Goal: Task Accomplishment & Management: Manage account settings

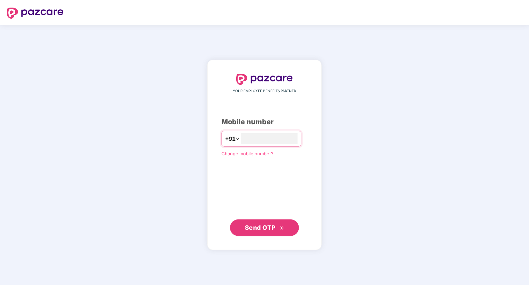
type input "**********"
click at [263, 228] on span "Send OTP" at bounding box center [260, 227] width 31 height 7
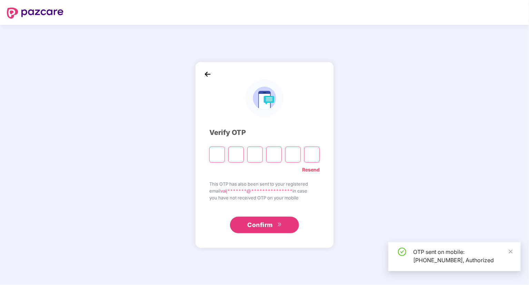
type input "*"
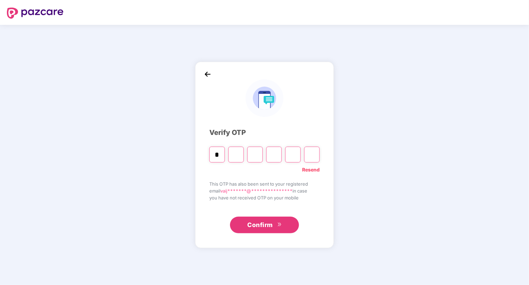
type input "*"
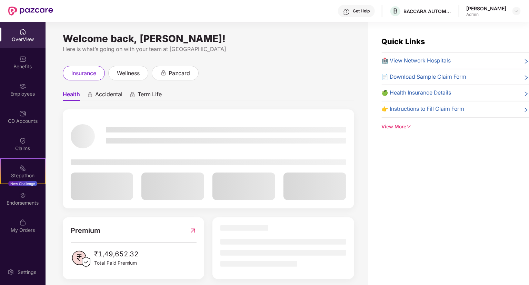
drag, startPoint x: 21, startPoint y: 40, endPoint x: 26, endPoint y: 89, distance: 48.6
click at [26, 89] on img at bounding box center [22, 86] width 7 height 7
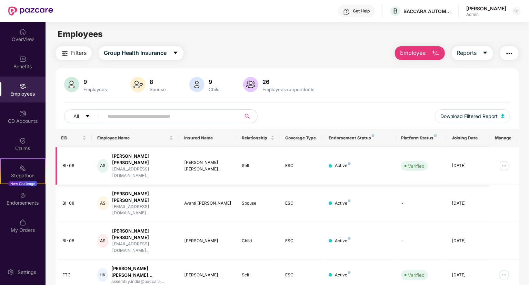
click at [504, 160] on img at bounding box center [504, 165] width 11 height 11
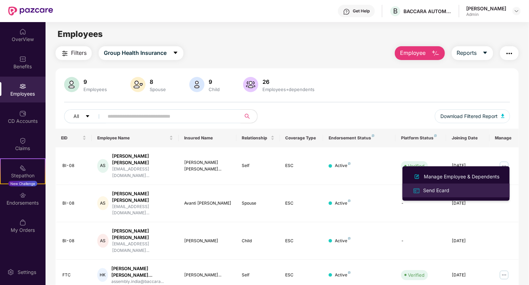
click at [436, 191] on div "Send Ecard" at bounding box center [436, 191] width 29 height 8
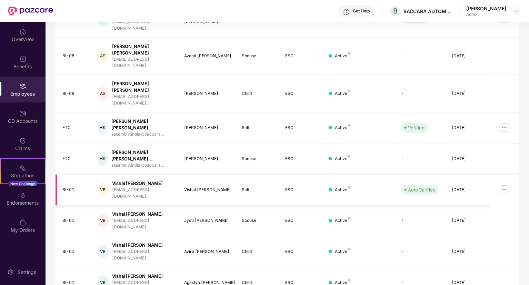
scroll to position [150, 0]
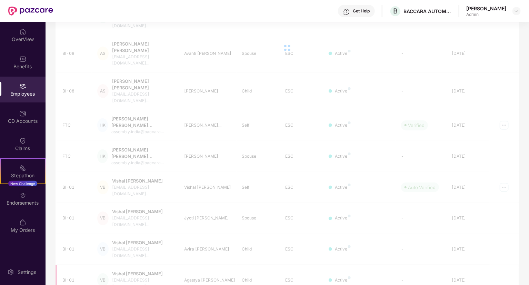
scroll to position [138, 0]
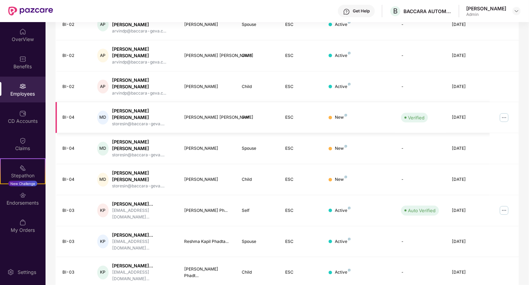
click at [507, 112] on img at bounding box center [504, 117] width 11 height 11
click at [379, 133] on td "New" at bounding box center [359, 148] width 72 height 31
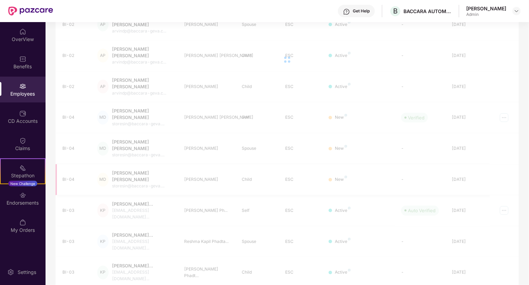
scroll to position [38, 0]
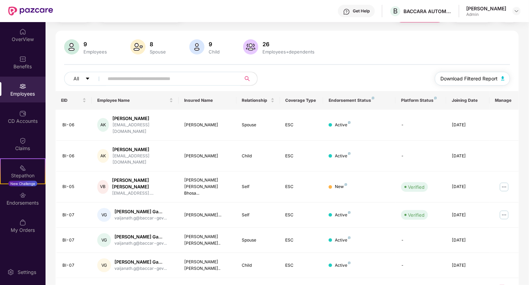
click at [489, 80] on span "Download Filtered Report" at bounding box center [468, 79] width 57 height 8
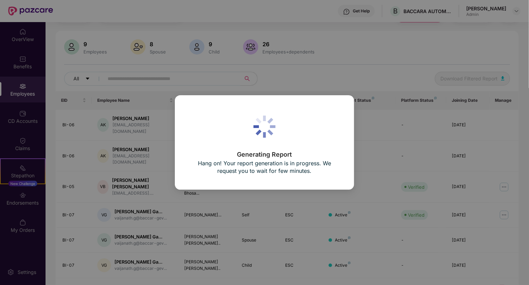
drag, startPoint x: 316, startPoint y: 229, endPoint x: 290, endPoint y: 217, distance: 28.7
click at [316, 229] on div "Generating Report Hang on! Your report generation is in progress. We request yo…" at bounding box center [264, 142] width 529 height 285
click at [12, 108] on div "Generating Report Hang on! Your report generation is in progress. We request yo…" at bounding box center [264, 142] width 529 height 285
click at [22, 124] on div "Generating Report Hang on! Your report generation is in progress. We request yo…" at bounding box center [264, 142] width 529 height 285
click at [182, 93] on div "Generating Report Hang on! Your report generation is in progress. We request yo…" at bounding box center [264, 142] width 529 height 285
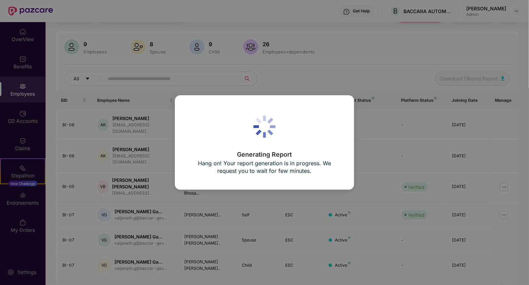
click at [182, 93] on div "Generating Report Hang on! Your report generation is in progress. We request yo…" at bounding box center [264, 142] width 529 height 285
click at [391, 122] on div "Generating Report Hang on! Your report generation is in progress. We request yo…" at bounding box center [264, 142] width 529 height 285
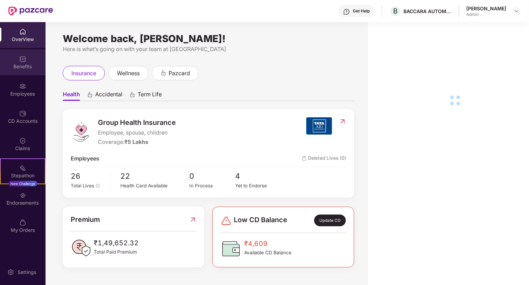
click at [20, 63] on div "Benefits" at bounding box center [23, 66] width 46 height 7
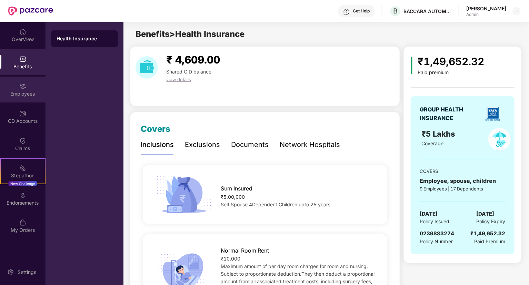
click at [22, 96] on div "Employees" at bounding box center [23, 93] width 46 height 7
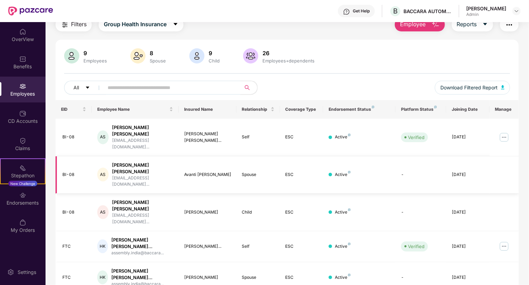
scroll to position [103, 0]
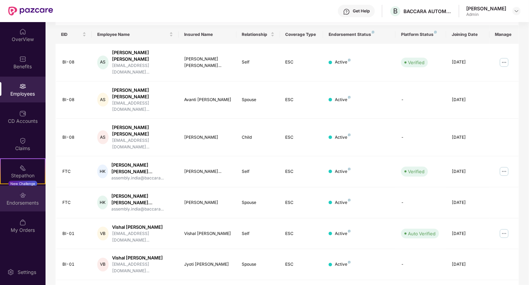
click at [25, 201] on div "Endorsements" at bounding box center [23, 202] width 46 height 7
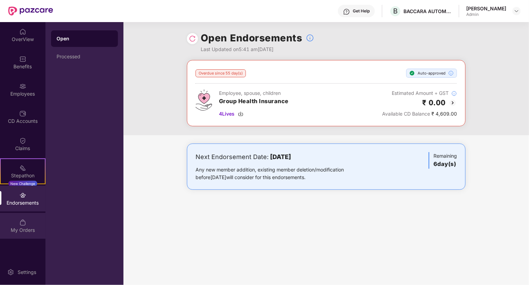
click at [22, 226] on div "My Orders" at bounding box center [23, 226] width 46 height 26
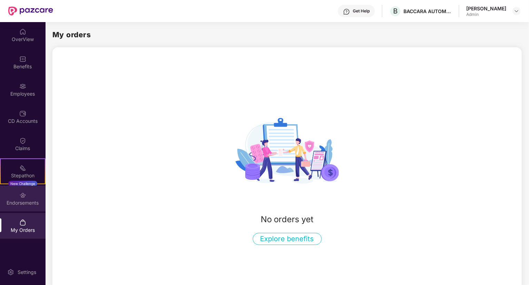
click at [23, 191] on div at bounding box center [22, 194] width 7 height 7
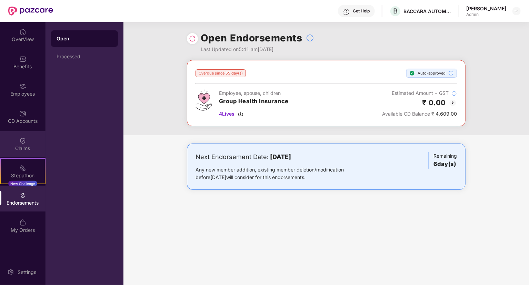
click at [23, 142] on img at bounding box center [22, 140] width 7 height 7
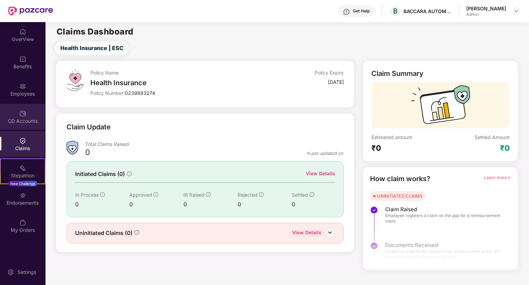
click at [22, 118] on div "CD Accounts" at bounding box center [23, 121] width 46 height 7
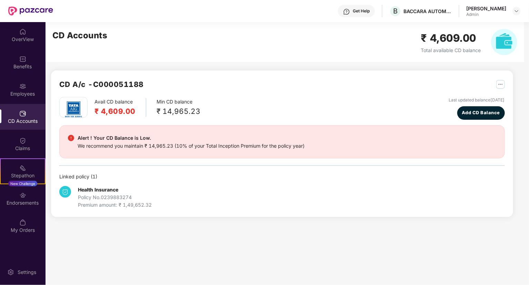
click at [131, 198] on div "Policy No. 0239883274" at bounding box center [115, 197] width 74 height 8
click at [15, 87] on div "Employees" at bounding box center [23, 90] width 46 height 26
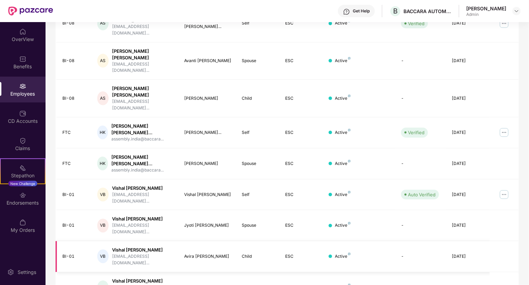
scroll to position [150, 0]
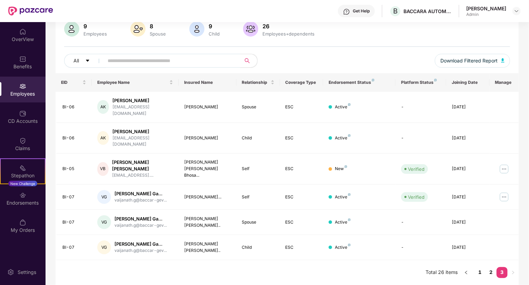
scroll to position [38, 0]
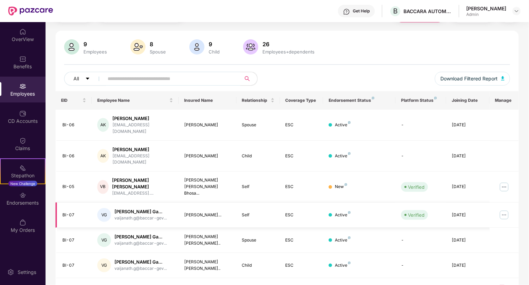
click at [506, 209] on img at bounding box center [504, 214] width 11 height 11
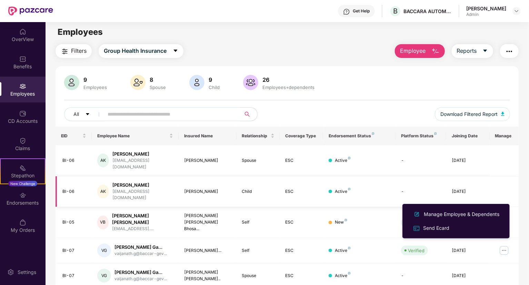
scroll to position [0, 0]
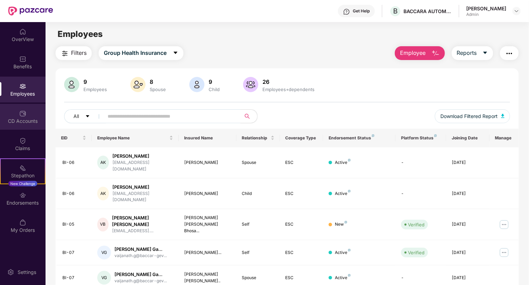
click at [13, 122] on div "CD Accounts" at bounding box center [23, 121] width 46 height 7
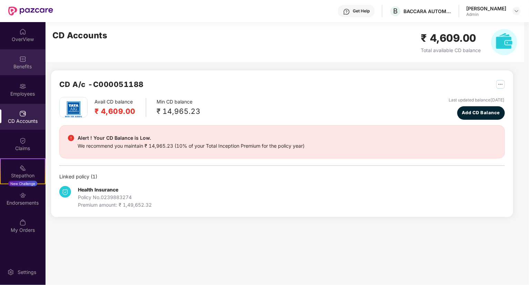
click at [23, 64] on div "Benefits" at bounding box center [23, 66] width 46 height 7
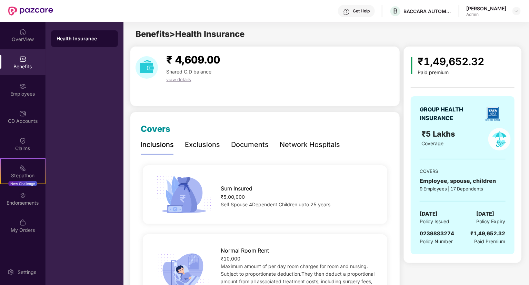
click at [437, 72] on div "Paid premium" at bounding box center [451, 73] width 67 height 6
click at [412, 65] on img at bounding box center [412, 65] width 2 height 17
drag, startPoint x: 412, startPoint y: 65, endPoint x: 412, endPoint y: 72, distance: 6.9
click at [412, 72] on img at bounding box center [412, 65] width 2 height 17
drag, startPoint x: 412, startPoint y: 65, endPoint x: 412, endPoint y: 73, distance: 8.6
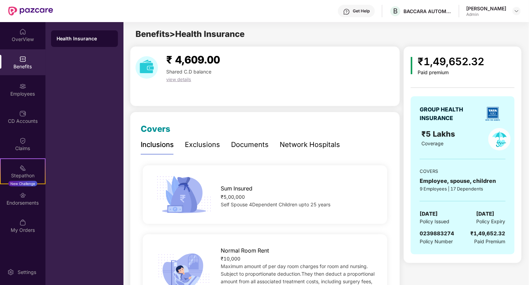
click at [412, 73] on div "₹1,49,652.32 Paid premium" at bounding box center [462, 64] width 103 height 22
click at [412, 68] on img at bounding box center [412, 65] width 2 height 17
click at [176, 80] on span "view details" at bounding box center [178, 80] width 25 height 6
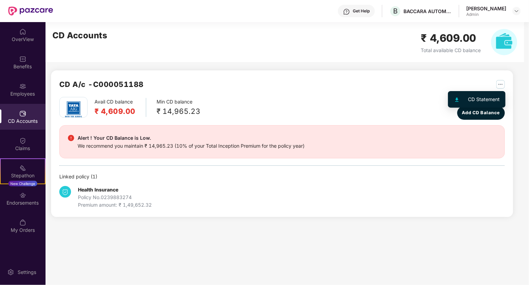
click at [489, 99] on div "CD Statement" at bounding box center [484, 100] width 32 height 8
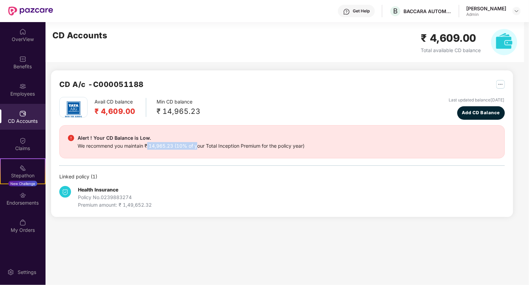
drag, startPoint x: 148, startPoint y: 145, endPoint x: 198, endPoint y: 145, distance: 50.4
click at [198, 145] on div "We recommend you maintain ₹ 14,965.23 (10% of your Total Inception Premium for …" at bounding box center [191, 146] width 227 height 8
click at [500, 45] on img at bounding box center [504, 42] width 26 height 26
click at [518, 9] on img at bounding box center [517, 11] width 6 height 6
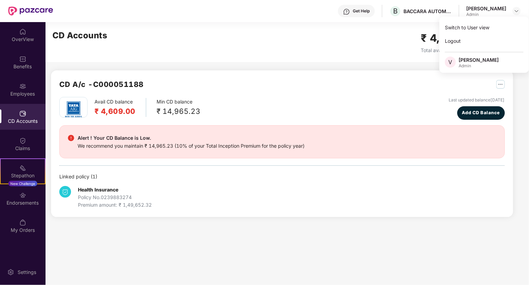
click at [366, 51] on div "CD Accounts ₹ 4,609.00 Total available CD balance" at bounding box center [285, 42] width 479 height 40
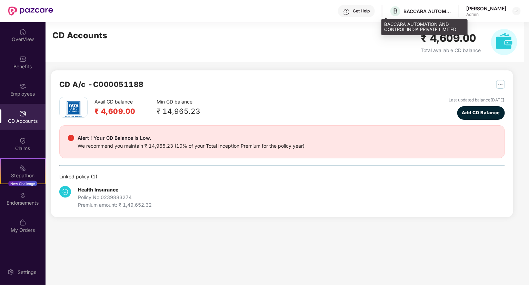
click at [417, 12] on div "BACCARA AUTOMATION AND CONTROL INDIA PRIVATE LIMITED" at bounding box center [427, 11] width 48 height 7
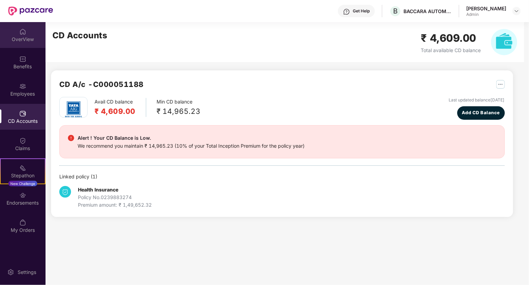
click at [18, 38] on div "OverView" at bounding box center [23, 39] width 46 height 7
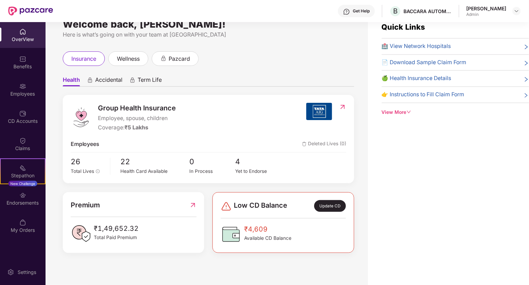
scroll to position [22, 0]
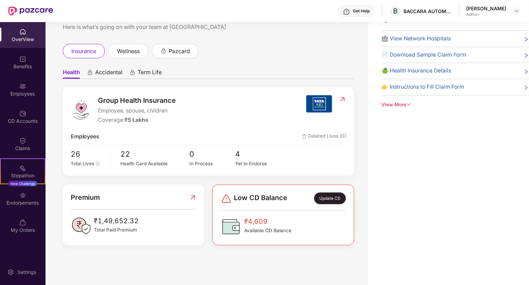
click at [106, 75] on span "Accidental" at bounding box center [108, 74] width 27 height 10
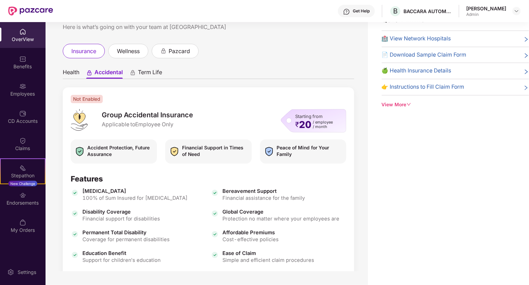
click at [146, 70] on span "Term Life" at bounding box center [150, 74] width 24 height 10
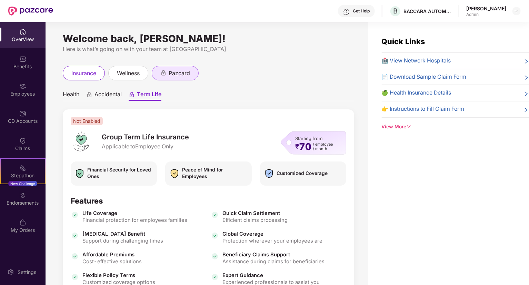
click at [183, 76] on span "pazcard" at bounding box center [179, 73] width 21 height 9
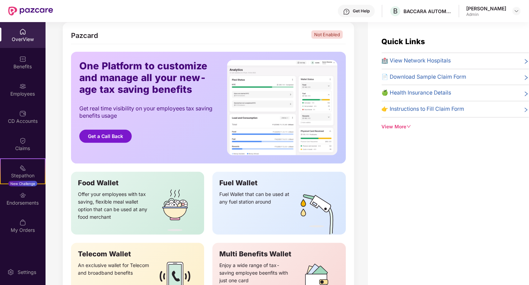
scroll to position [113, 0]
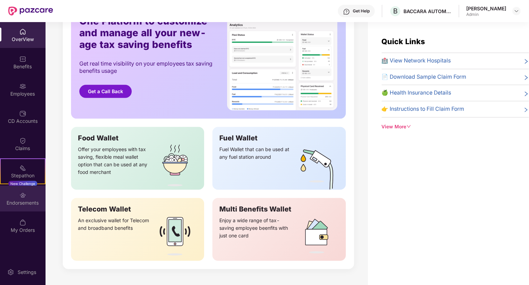
click at [24, 201] on div "Endorsements" at bounding box center [23, 202] width 46 height 7
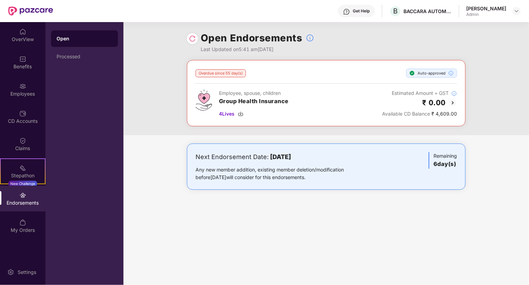
click at [451, 101] on img at bounding box center [453, 103] width 8 height 8
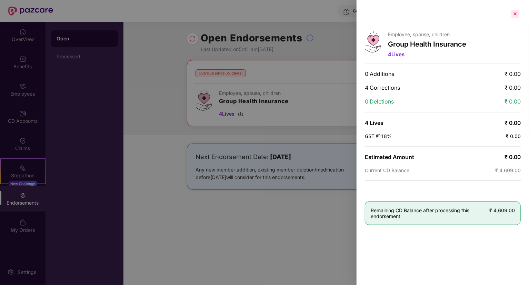
click at [513, 10] on div at bounding box center [515, 13] width 11 height 11
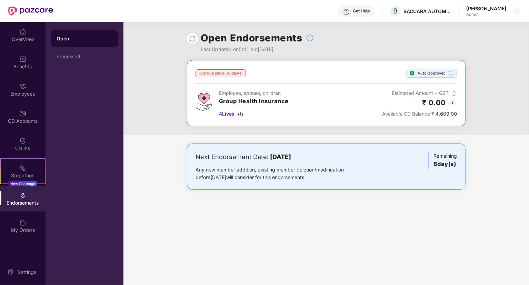
click at [444, 162] on h3 "6 day(s)" at bounding box center [444, 164] width 23 height 9
click at [307, 168] on div "Any new member addition, existing member deletion/modification before [DATE] wi…" at bounding box center [281, 173] width 170 height 15
click at [75, 55] on div "Processed" at bounding box center [85, 57] width 56 height 6
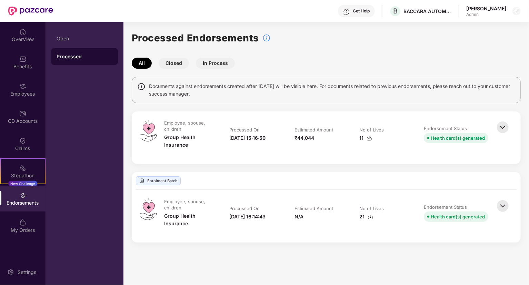
click at [507, 126] on img at bounding box center [502, 127] width 15 height 15
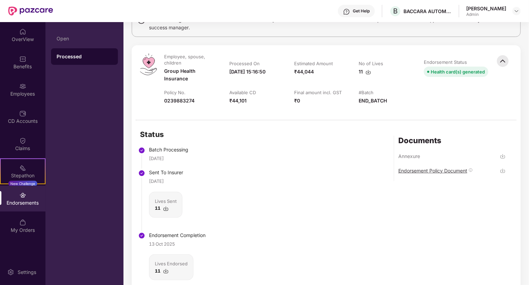
scroll to position [69, 0]
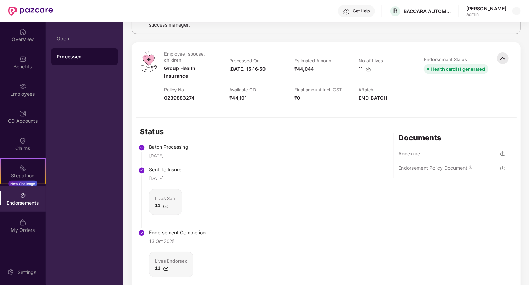
click at [502, 153] on img at bounding box center [503, 154] width 6 height 6
click at [446, 168] on div "Endorsement Policy Document" at bounding box center [432, 167] width 69 height 7
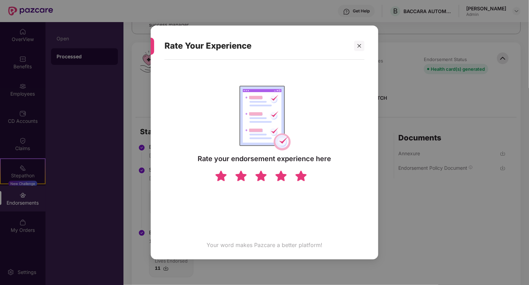
click at [307, 173] on img at bounding box center [301, 176] width 13 height 12
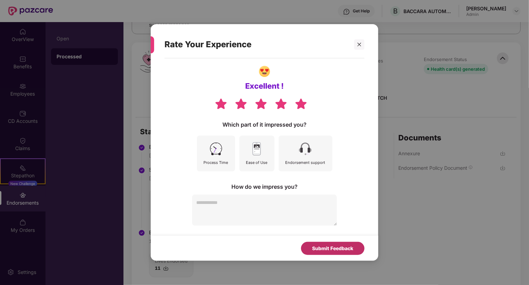
click at [330, 246] on div "Submit Feedback" at bounding box center [332, 249] width 41 height 8
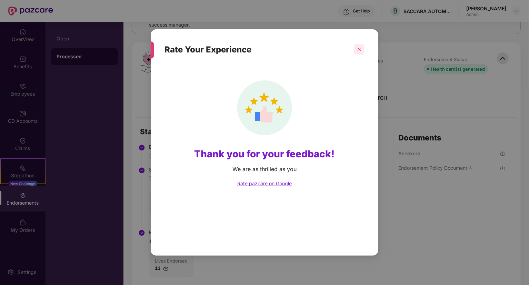
click at [356, 46] on div at bounding box center [359, 49] width 10 height 10
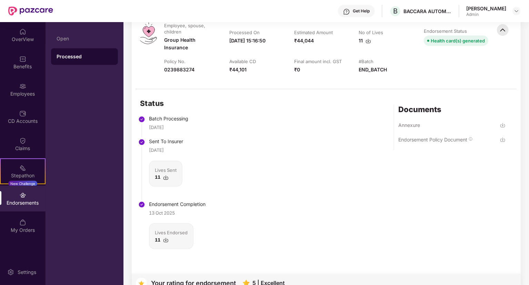
scroll to position [172, 0]
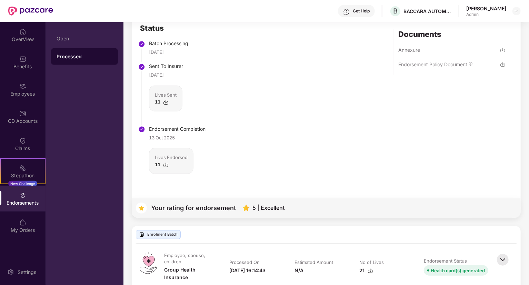
click at [166, 166] on img at bounding box center [166, 165] width 6 height 6
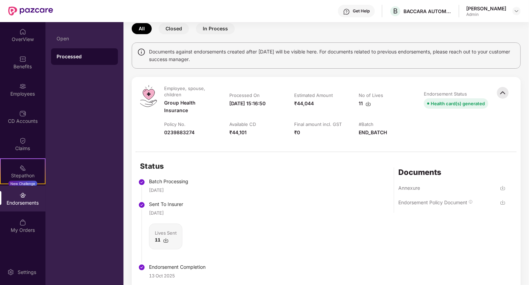
scroll to position [0, 0]
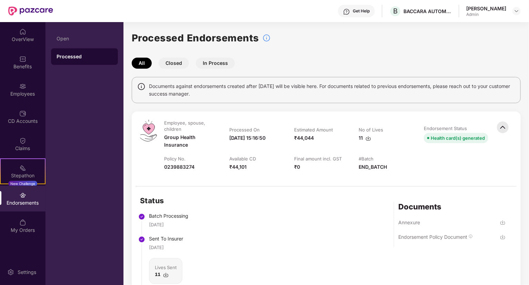
click at [169, 62] on button "Closed" at bounding box center [174, 63] width 30 height 11
click at [223, 63] on button "In Process" at bounding box center [215, 63] width 39 height 11
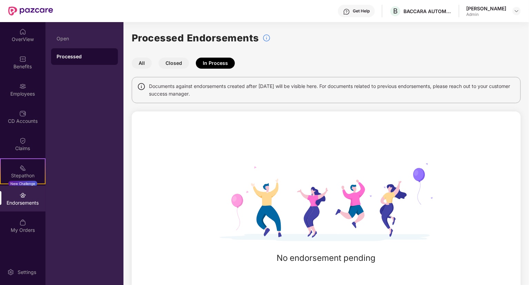
click at [168, 62] on button "Closed" at bounding box center [174, 63] width 30 height 11
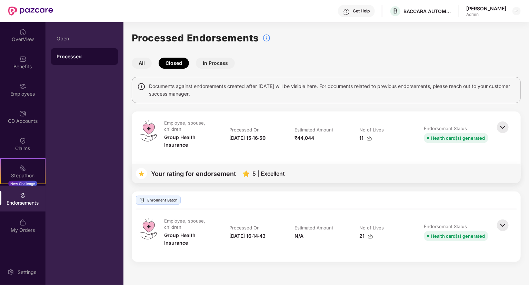
click at [145, 63] on button "All" at bounding box center [142, 63] width 20 height 11
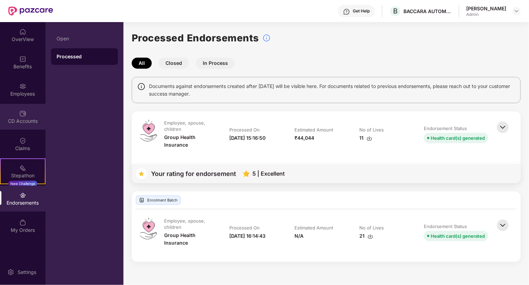
click at [21, 119] on div "CD Accounts" at bounding box center [23, 121] width 46 height 7
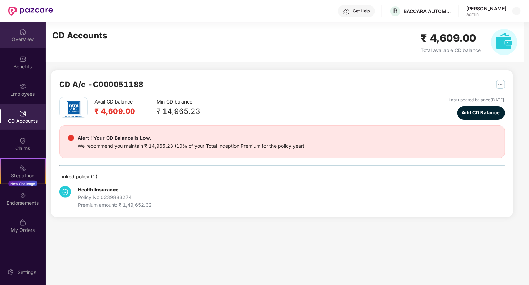
click at [25, 39] on div "OverView" at bounding box center [23, 39] width 46 height 7
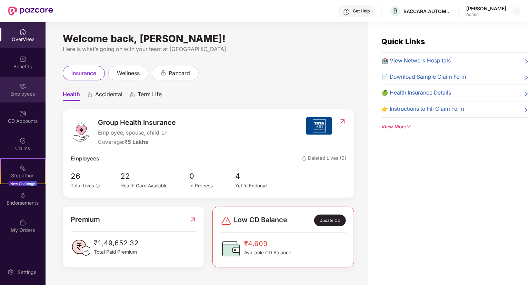
click at [28, 94] on div "Employees" at bounding box center [23, 93] width 46 height 7
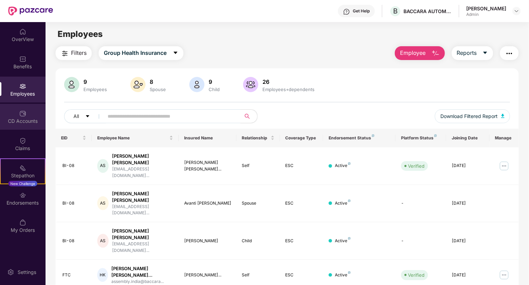
click at [19, 120] on div "CD Accounts" at bounding box center [23, 121] width 46 height 7
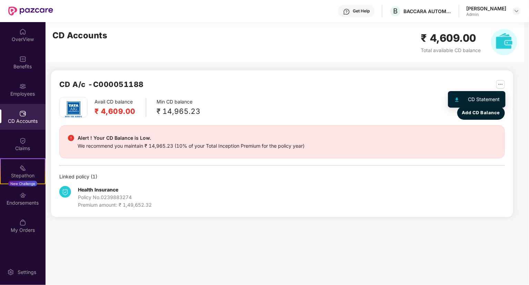
click at [502, 82] on img "button" at bounding box center [500, 84] width 9 height 9
click at [490, 98] on div "CD Statement" at bounding box center [484, 100] width 32 height 8
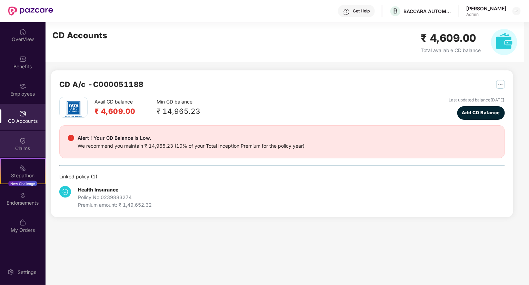
click at [29, 145] on div "Claims" at bounding box center [23, 148] width 46 height 7
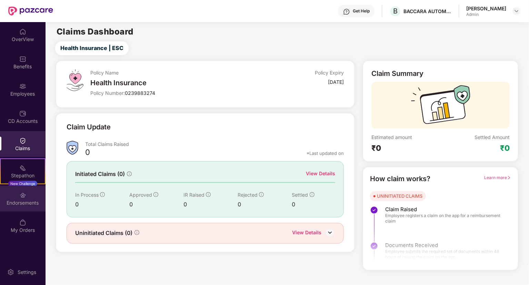
click at [26, 200] on div "Endorsements" at bounding box center [23, 202] width 46 height 7
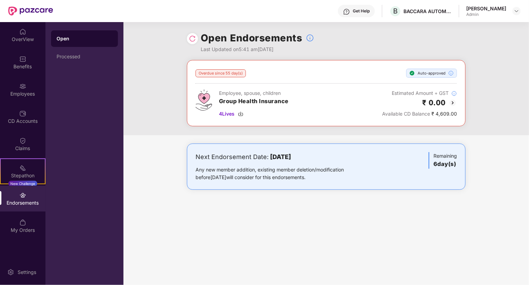
click at [213, 73] on div "Overdue since 55 day(s)" at bounding box center [221, 73] width 50 height 8
click at [443, 105] on h2 "₹ 0.00" at bounding box center [434, 102] width 24 height 11
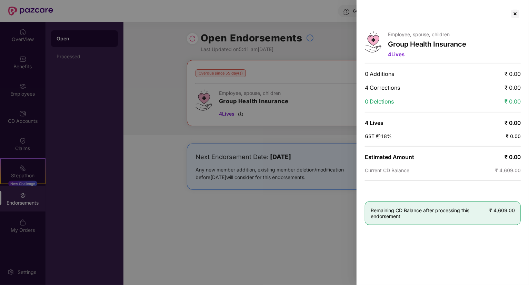
click at [312, 131] on div at bounding box center [264, 142] width 529 height 285
click at [512, 13] on div at bounding box center [515, 13] width 11 height 11
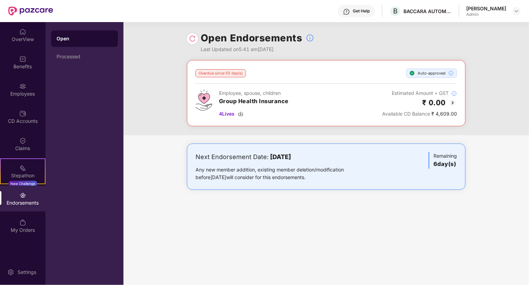
click at [452, 102] on img at bounding box center [453, 103] width 8 height 8
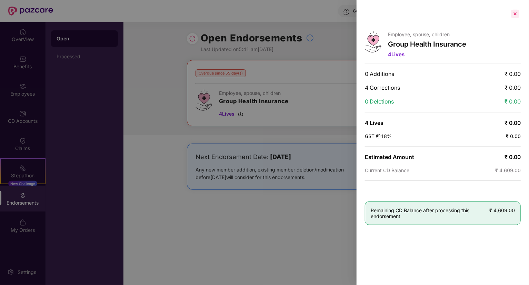
click at [517, 14] on div at bounding box center [515, 13] width 11 height 11
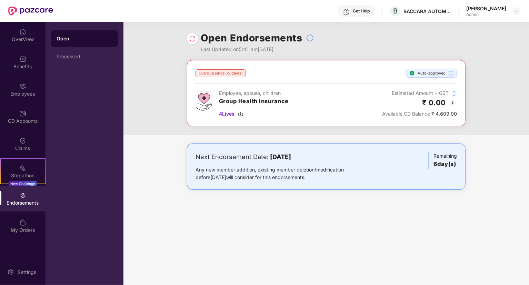
click at [25, 199] on div "Endorsements" at bounding box center [23, 202] width 46 height 7
click at [26, 225] on div "My Orders" at bounding box center [23, 226] width 46 height 26
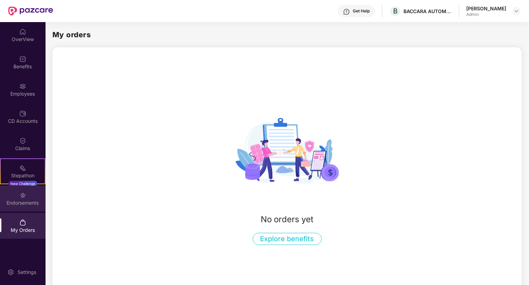
click at [23, 189] on div "Endorsements" at bounding box center [23, 199] width 46 height 26
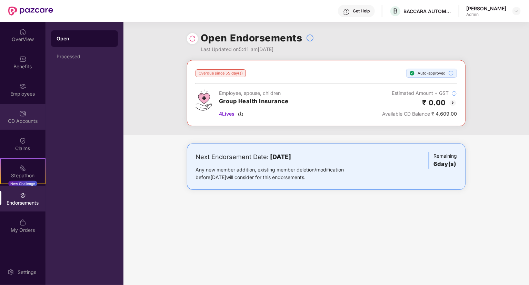
click at [23, 116] on img at bounding box center [22, 113] width 7 height 7
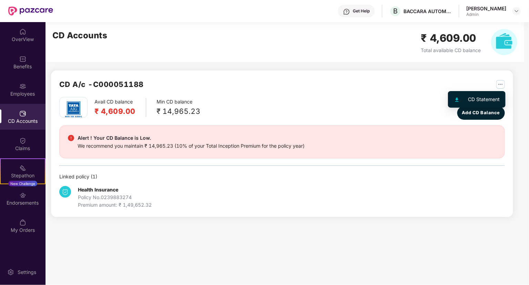
click at [502, 85] on img "button" at bounding box center [500, 84] width 9 height 9
click at [196, 235] on main "CD Accounts ₹ 4,609.00 Total available CD balance CD A/c - C000051188 Avail CD …" at bounding box center [287, 153] width 483 height 263
click at [117, 206] on div "Premium amount: ₹ 1,49,652.32" at bounding box center [115, 205] width 74 height 8
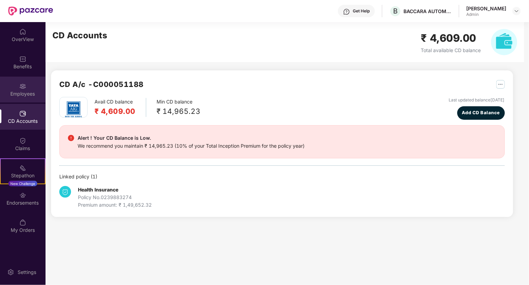
click at [29, 89] on div "Employees" at bounding box center [23, 90] width 46 height 26
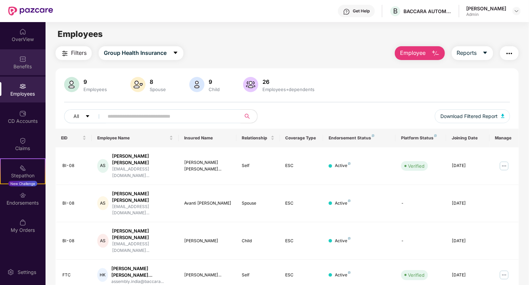
click at [23, 60] on img at bounding box center [22, 59] width 7 height 7
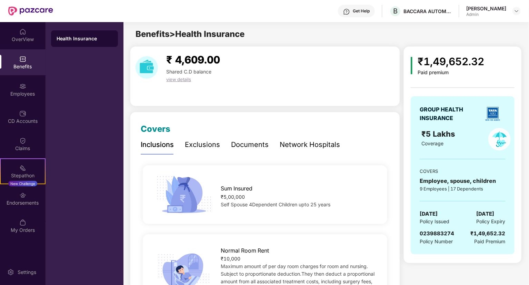
click at [178, 79] on span "view details" at bounding box center [178, 80] width 25 height 6
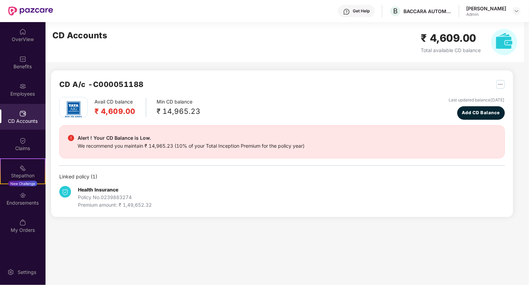
click at [22, 112] on img at bounding box center [22, 113] width 7 height 7
click at [23, 58] on img at bounding box center [22, 59] width 7 height 7
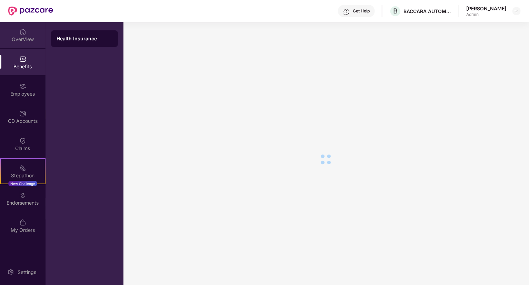
click at [21, 40] on div "OverView" at bounding box center [23, 39] width 46 height 7
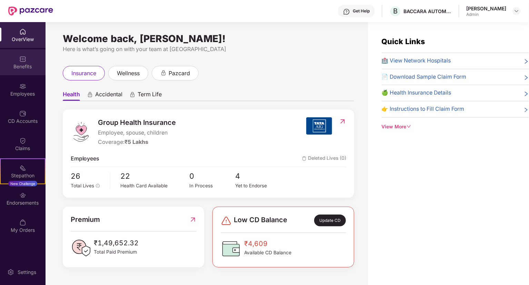
click at [22, 62] on div "Benefits" at bounding box center [23, 62] width 46 height 26
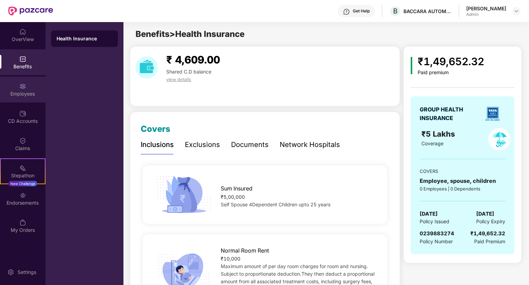
click at [26, 94] on div "Employees" at bounding box center [23, 93] width 46 height 7
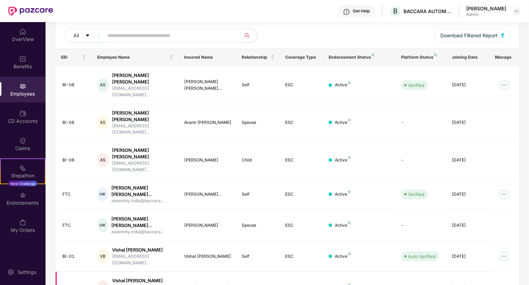
scroll to position [150, 0]
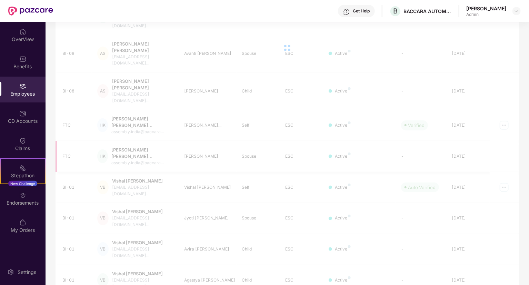
scroll to position [138, 0]
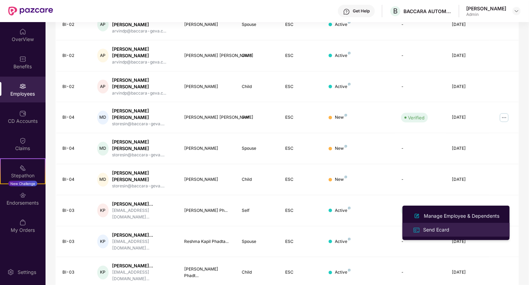
click at [433, 230] on div "Send Ecard" at bounding box center [436, 230] width 29 height 8
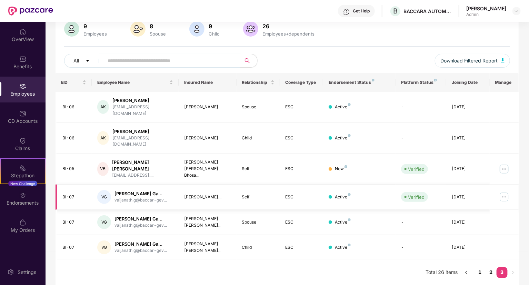
scroll to position [38, 0]
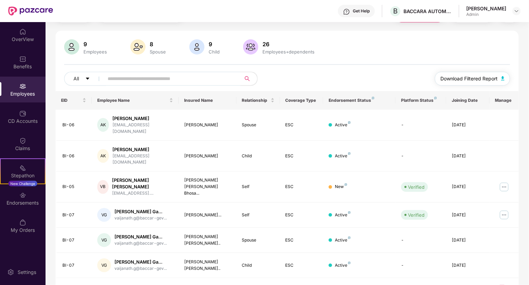
click at [479, 79] on span "Download Filtered Report" at bounding box center [468, 79] width 57 height 8
click at [463, 77] on span "Download Filtered Report" at bounding box center [468, 79] width 57 height 8
click at [25, 29] on img at bounding box center [22, 31] width 7 height 7
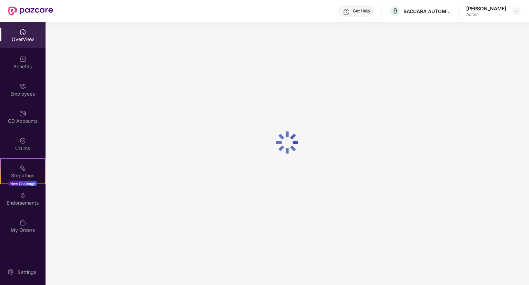
scroll to position [22, 0]
